Goal: Use online tool/utility

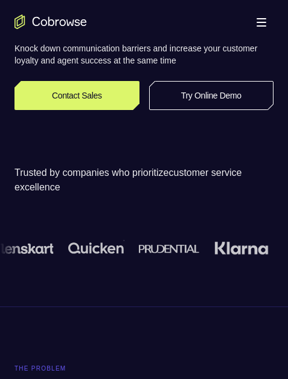
scroll to position [181, 0]
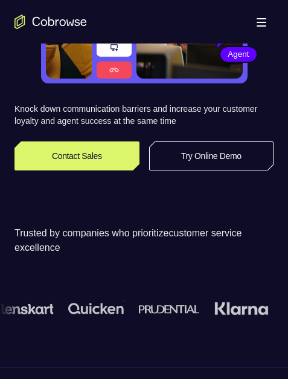
click at [221, 151] on link "Try Online Demo" at bounding box center [211, 155] width 125 height 29
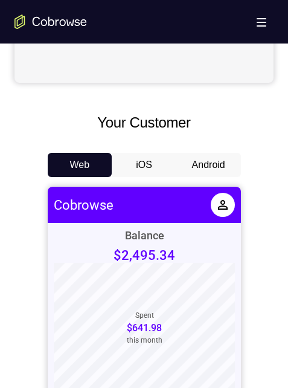
scroll to position [544, 0]
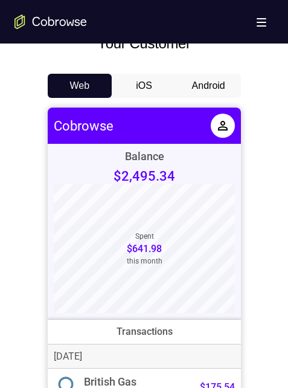
click at [201, 80] on button "Android" at bounding box center [209, 86] width 65 height 24
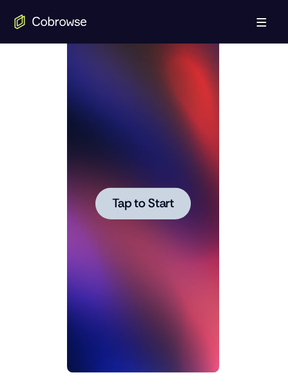
scroll to position [0, 0]
click at [150, 201] on span "Tap to Start" at bounding box center [143, 204] width 62 height 12
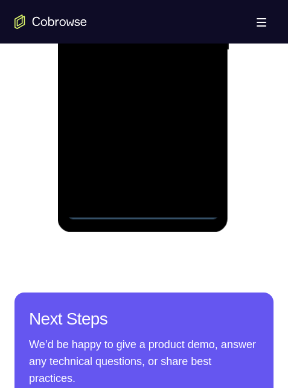
scroll to position [605, 0]
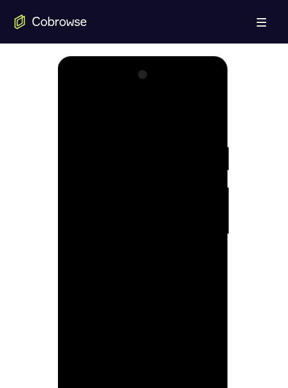
click at [143, 388] on div at bounding box center [143, 234] width 152 height 339
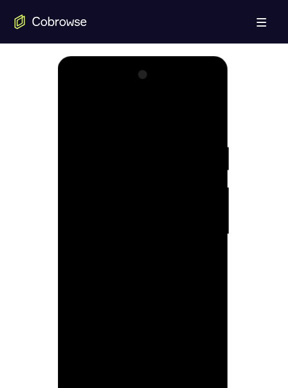
click at [195, 227] on div at bounding box center [143, 234] width 152 height 339
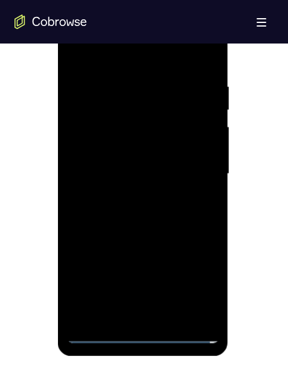
click at [134, 314] on div at bounding box center [143, 174] width 152 height 339
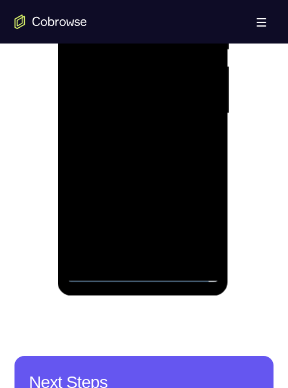
click at [125, 89] on div at bounding box center [143, 113] width 152 height 339
click at [113, 82] on div at bounding box center [143, 113] width 152 height 339
click at [151, 109] on div at bounding box center [143, 113] width 152 height 339
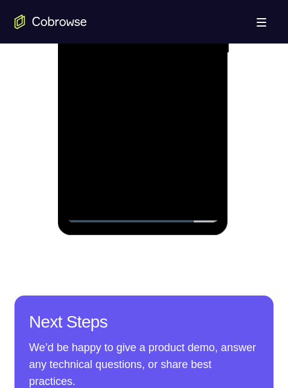
click at [152, 91] on div at bounding box center [143, 53] width 152 height 339
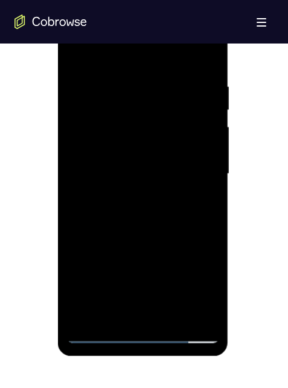
drag, startPoint x: 140, startPoint y: 51, endPoint x: 190, endPoint y: 60, distance: 51.0
click at [230, 55] on html "Online web based iOS Simulators and Android Emulators. Run iPhone, iPad, Mobile…" at bounding box center [144, 177] width 172 height 363
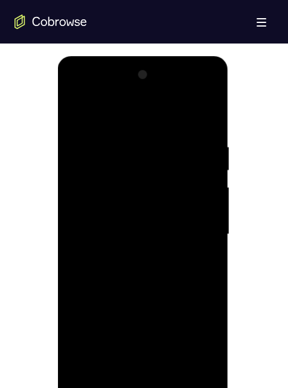
click at [193, 92] on div at bounding box center [143, 234] width 152 height 339
click at [96, 93] on div at bounding box center [143, 234] width 152 height 339
click at [145, 388] on div at bounding box center [143, 234] width 152 height 339
drag, startPoint x: 140, startPoint y: 292, endPoint x: 180, endPoint y: 276, distance: 42.9
click at [153, 138] on div at bounding box center [143, 234] width 152 height 339
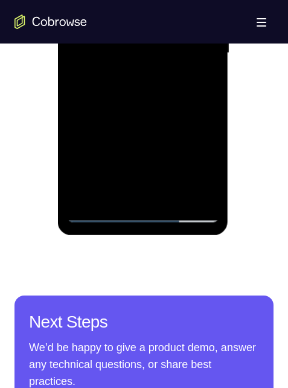
scroll to position [726, 0]
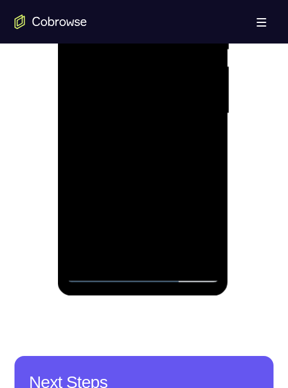
click at [100, 99] on div at bounding box center [143, 113] width 152 height 339
click at [155, 119] on div at bounding box center [143, 113] width 152 height 339
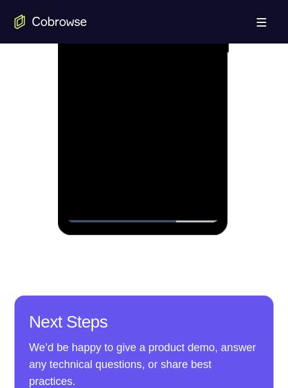
click at [157, 191] on div at bounding box center [143, 53] width 152 height 339
click at [131, 5] on div at bounding box center [143, 53] width 152 height 339
click at [122, 0] on div at bounding box center [143, 53] width 152 height 339
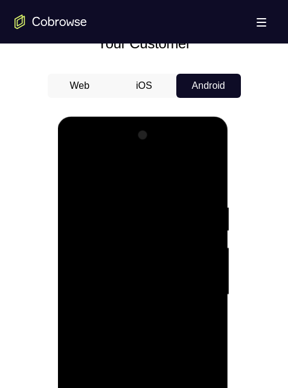
scroll to position [726, 0]
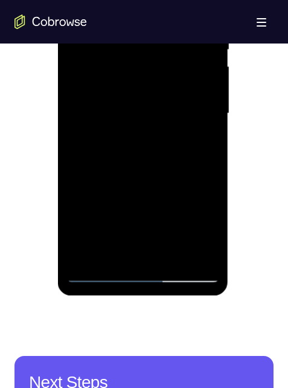
click at [126, 66] on div at bounding box center [143, 113] width 152 height 339
click at [191, 143] on div at bounding box center [143, 113] width 152 height 339
click at [145, 77] on div at bounding box center [143, 113] width 152 height 339
drag, startPoint x: 152, startPoint y: 198, endPoint x: 160, endPoint y: 145, distance: 53.7
click at [158, 102] on div at bounding box center [143, 113] width 152 height 339
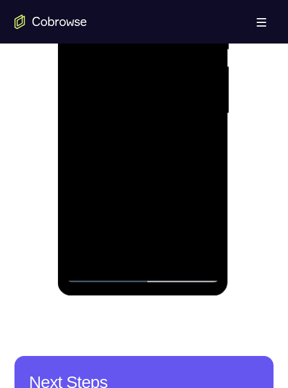
click at [192, 245] on div at bounding box center [143, 113] width 152 height 339
click at [191, 245] on div at bounding box center [143, 113] width 152 height 339
click at [195, 248] on div at bounding box center [143, 113] width 152 height 339
click at [154, 252] on div at bounding box center [143, 113] width 152 height 339
click at [205, 100] on div at bounding box center [143, 113] width 152 height 339
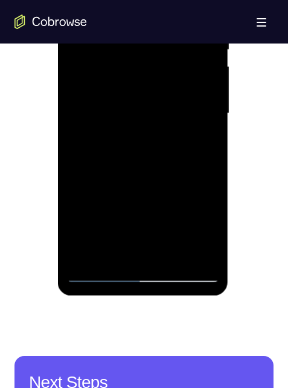
scroll to position [634, 0]
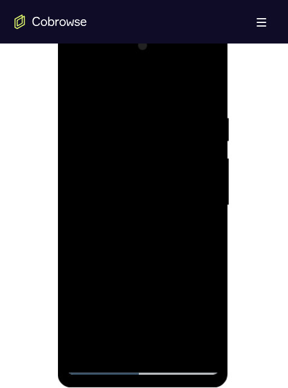
click at [151, 122] on div at bounding box center [143, 205] width 152 height 339
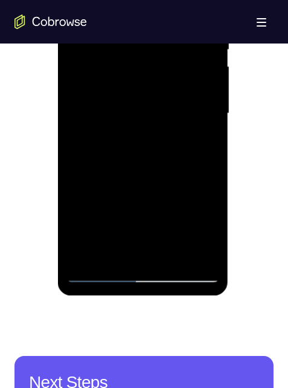
click at [187, 271] on div at bounding box center [143, 113] width 152 height 339
drag, startPoint x: 97, startPoint y: 143, endPoint x: 158, endPoint y: 143, distance: 61.1
click at [160, 143] on div at bounding box center [143, 113] width 152 height 339
click at [136, 137] on div at bounding box center [143, 113] width 152 height 339
click at [191, 270] on div at bounding box center [143, 113] width 152 height 339
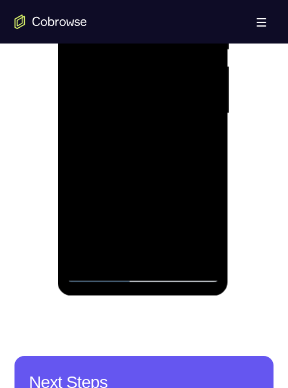
click at [186, 272] on div at bounding box center [143, 113] width 152 height 339
drag, startPoint x: 108, startPoint y: 80, endPoint x: 199, endPoint y: 85, distance: 90.8
click at [203, 86] on div at bounding box center [143, 113] width 152 height 339
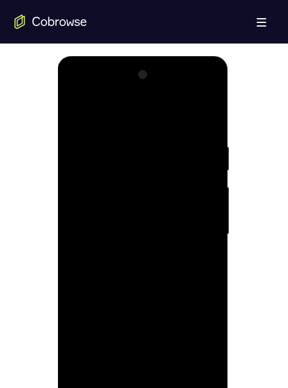
drag, startPoint x: 116, startPoint y: 207, endPoint x: 200, endPoint y: 204, distance: 84.1
click at [200, 207] on div at bounding box center [143, 234] width 152 height 339
click at [140, 213] on div at bounding box center [143, 234] width 152 height 339
click at [193, 93] on div at bounding box center [143, 234] width 152 height 339
click at [147, 112] on div at bounding box center [143, 234] width 152 height 339
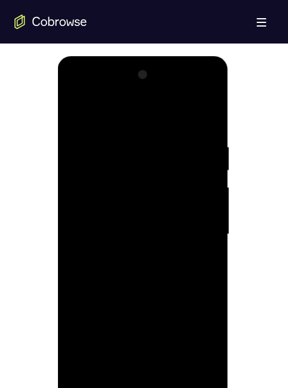
click at [129, 227] on div at bounding box center [143, 234] width 152 height 339
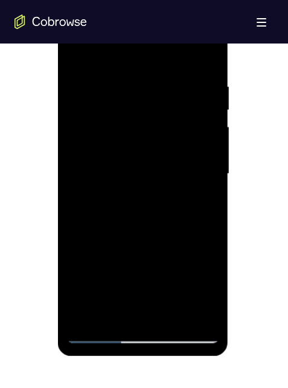
scroll to position [726, 0]
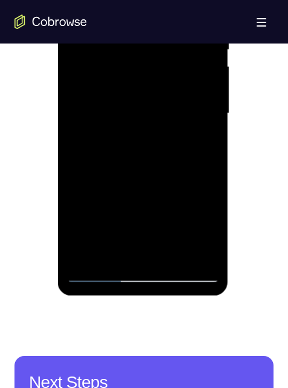
click at [87, 184] on div at bounding box center [143, 113] width 152 height 339
click at [123, 228] on div at bounding box center [143, 113] width 152 height 339
click at [90, 206] on div at bounding box center [143, 113] width 152 height 339
drag, startPoint x: 163, startPoint y: 207, endPoint x: 138, endPoint y: 201, distance: 25.5
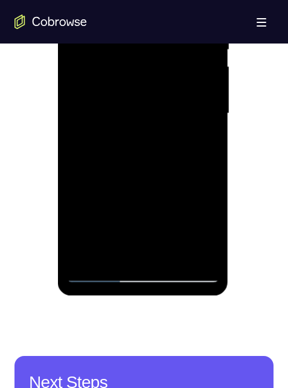
click at [161, 207] on div at bounding box center [143, 113] width 152 height 339
click at [88, 186] on div at bounding box center [143, 113] width 152 height 339
click at [200, 249] on div at bounding box center [143, 113] width 152 height 339
drag, startPoint x: 176, startPoint y: 111, endPoint x: 167, endPoint y: 67, distance: 44.3
click at [167, 63] on div at bounding box center [143, 113] width 152 height 339
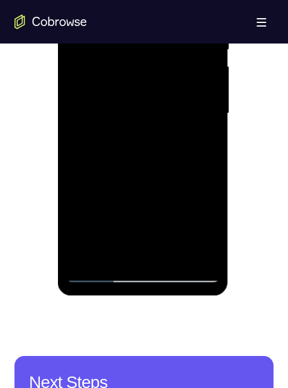
click at [165, 138] on div at bounding box center [143, 113] width 152 height 339
click at [137, 136] on div at bounding box center [143, 113] width 152 height 339
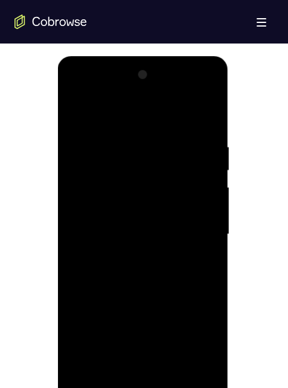
click at [154, 265] on div at bounding box center [143, 234] width 152 height 339
click at [188, 388] on div at bounding box center [143, 234] width 152 height 339
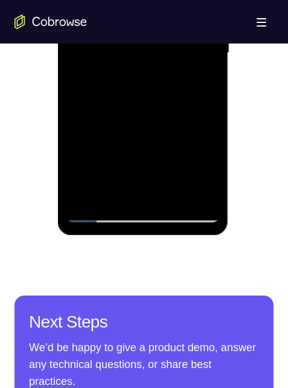
click at [186, 210] on div at bounding box center [143, 53] width 152 height 339
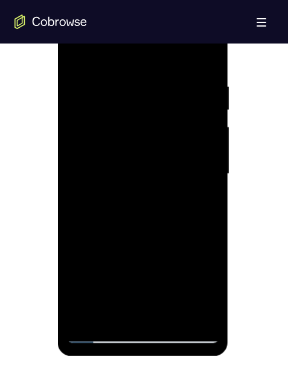
drag, startPoint x: 125, startPoint y: 180, endPoint x: 201, endPoint y: 177, distance: 76.8
click at [207, 176] on div at bounding box center [143, 174] width 152 height 339
drag, startPoint x: 153, startPoint y: 174, endPoint x: 224, endPoint y: 175, distance: 71.4
click at [223, 174] on div at bounding box center [143, 176] width 171 height 360
drag, startPoint x: 215, startPoint y: 177, endPoint x: 229, endPoint y: 167, distance: 16.9
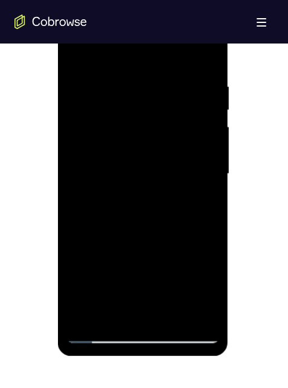
click at [230, 176] on html "Online web based iOS Simulators and Android Emulators. Run iPhone, iPad, Mobile…" at bounding box center [144, 177] width 172 height 363
drag, startPoint x: 128, startPoint y: 161, endPoint x: 230, endPoint y: 155, distance: 101.8
click at [227, 155] on div at bounding box center [143, 176] width 171 height 360
